Goal: Information Seeking & Learning: Learn about a topic

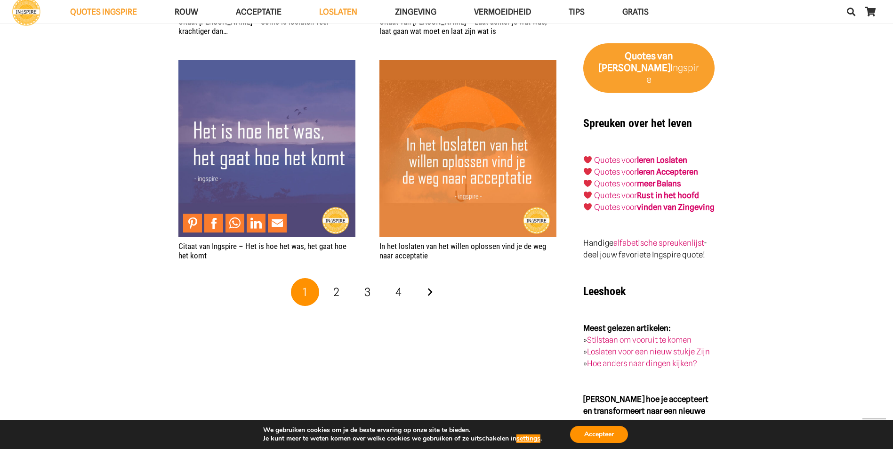
scroll to position [1741, 0]
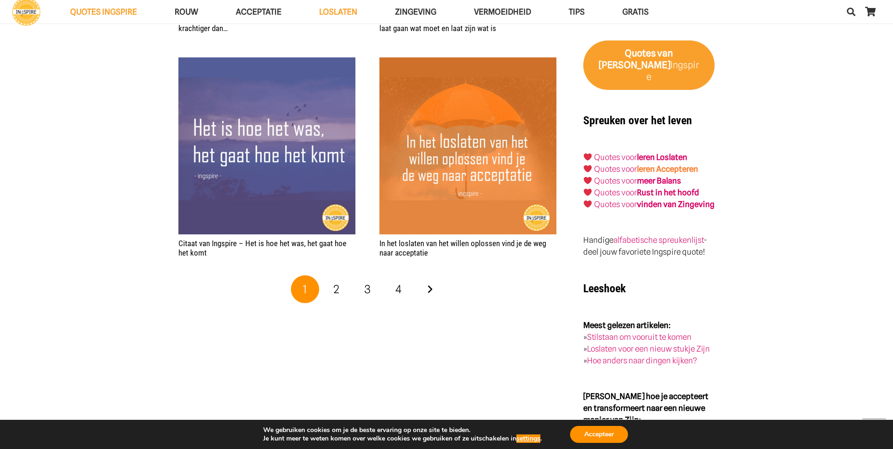
click at [667, 164] on link "leren Accepteren" at bounding box center [667, 168] width 61 height 9
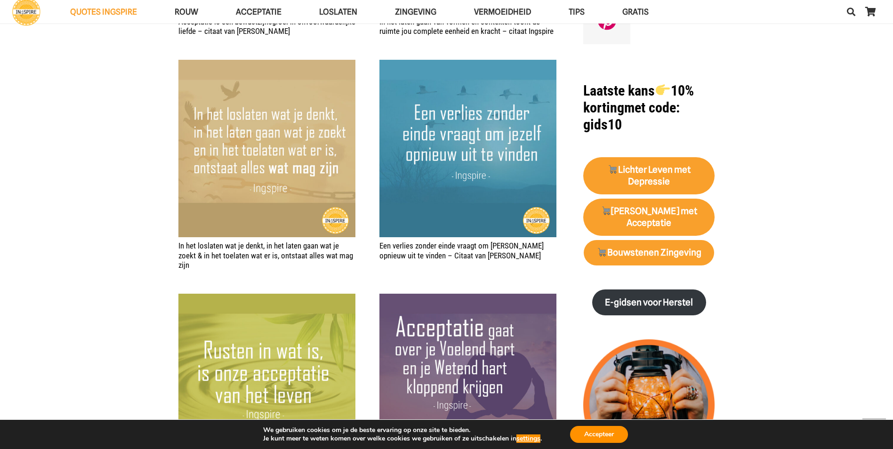
scroll to position [1035, 0]
